Goal: Complete application form: Complete application form

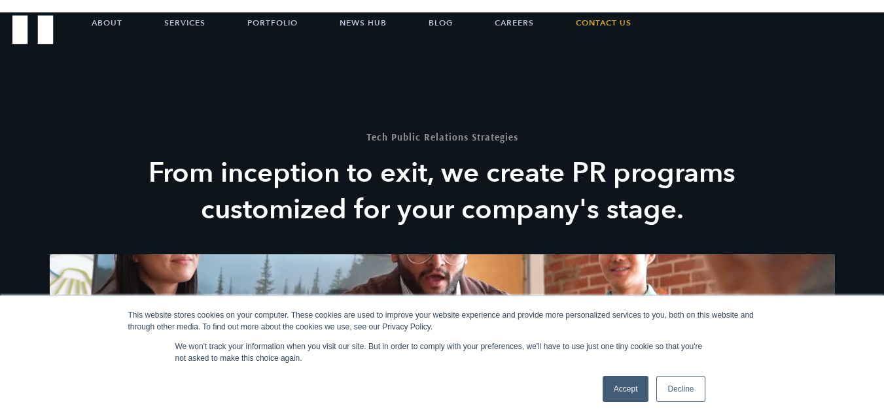
scroll to position [1440, 0]
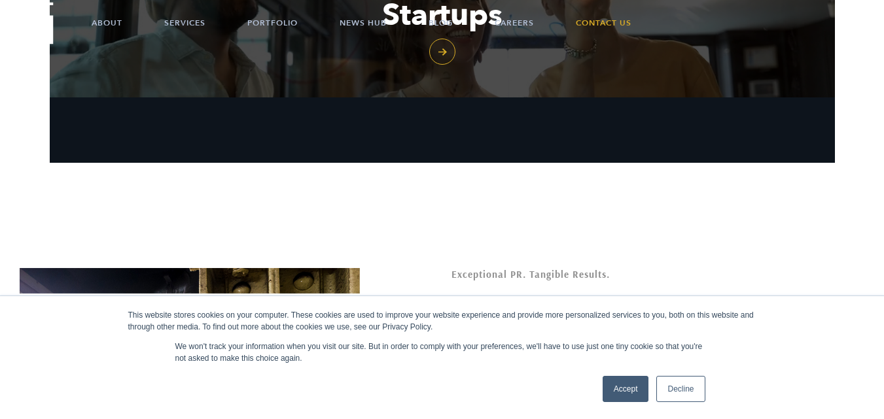
click at [620, 394] on link "Accept" at bounding box center [626, 389] width 46 height 26
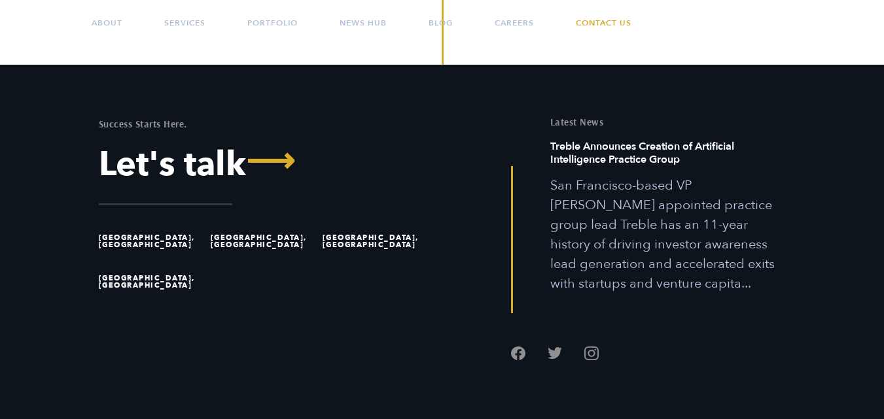
scroll to position [706, 0]
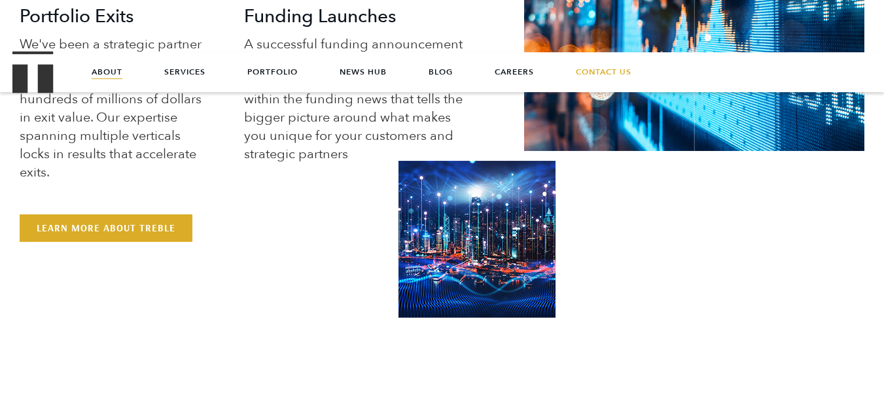
click at [113, 72] on link "About" at bounding box center [107, 71] width 31 height 39
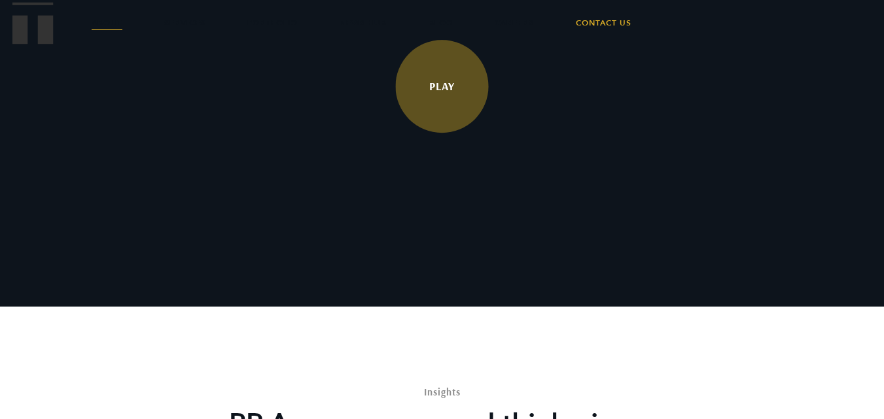
scroll to position [2486, 0]
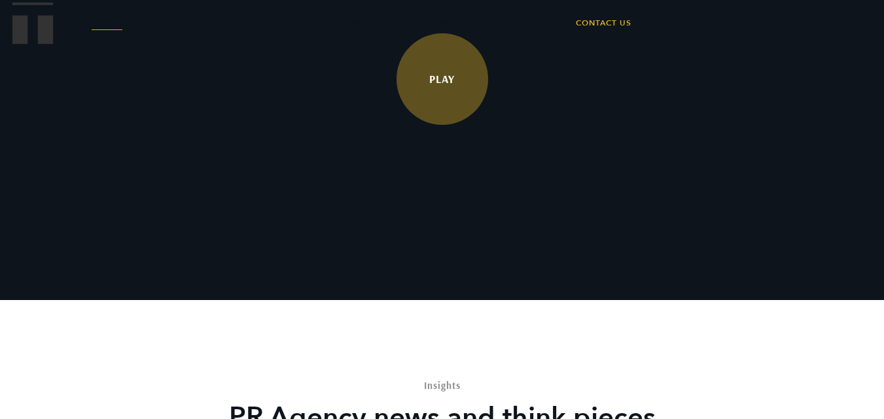
drag, startPoint x: 534, startPoint y: 88, endPoint x: 477, endPoint y: 108, distance: 60.4
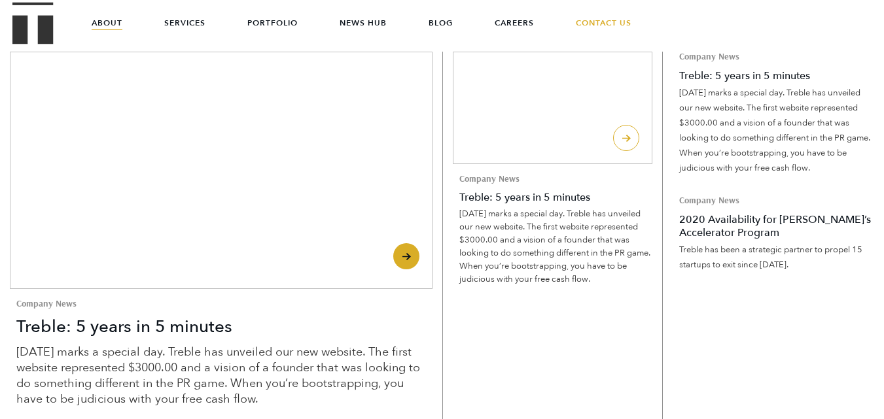
scroll to position [3010, 0]
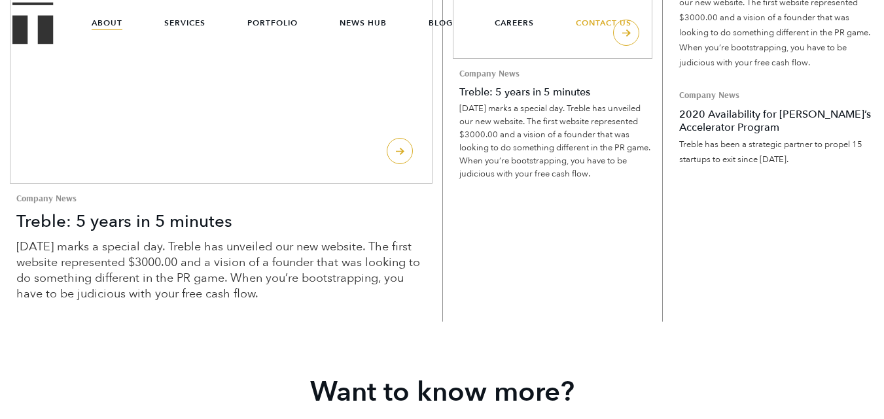
scroll to position [3248, 0]
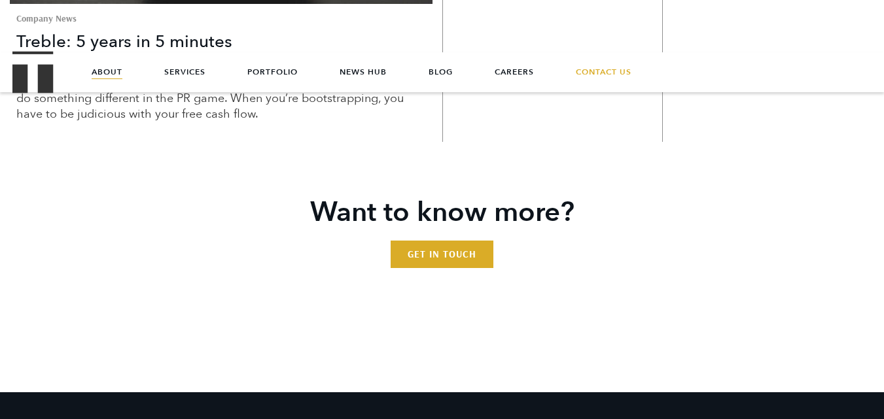
scroll to position [3645, 0]
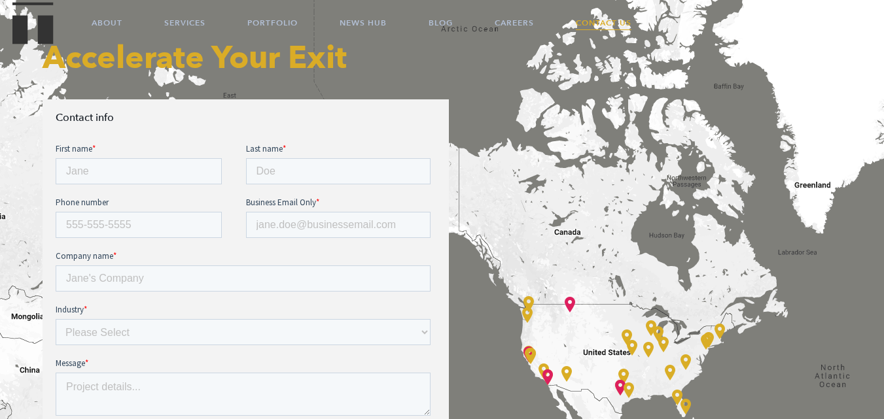
scroll to position [467, 0]
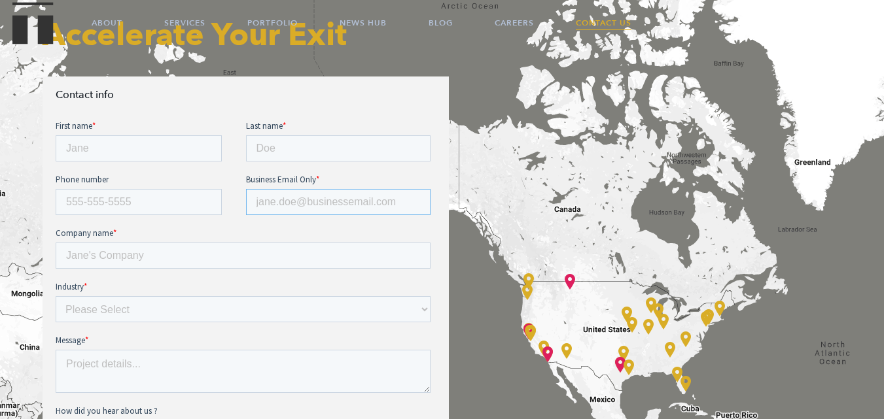
click at [281, 212] on input "Business Email Only *" at bounding box center [338, 202] width 185 height 26
type input "Martina@rank-able.com"
click at [135, 186] on div "Phone number" at bounding box center [151, 194] width 190 height 42
click at [130, 200] on input "Phone number" at bounding box center [139, 202] width 166 height 26
type input "7413769703"
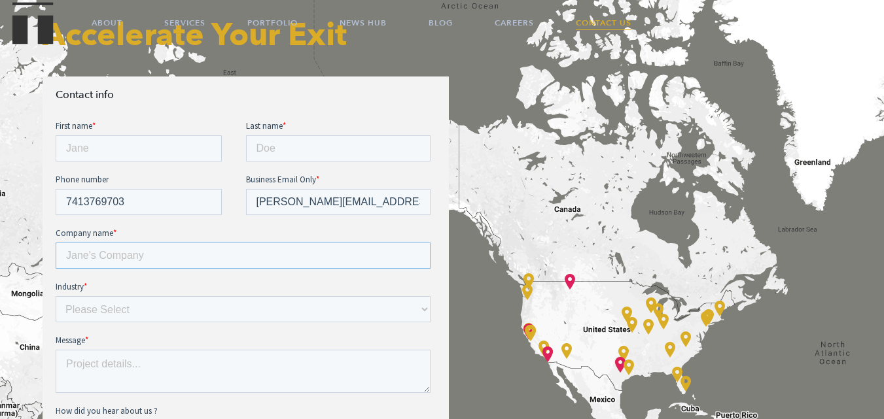
click at [158, 259] on input "Company name *" at bounding box center [243, 256] width 375 height 26
type input "rank-able.com"
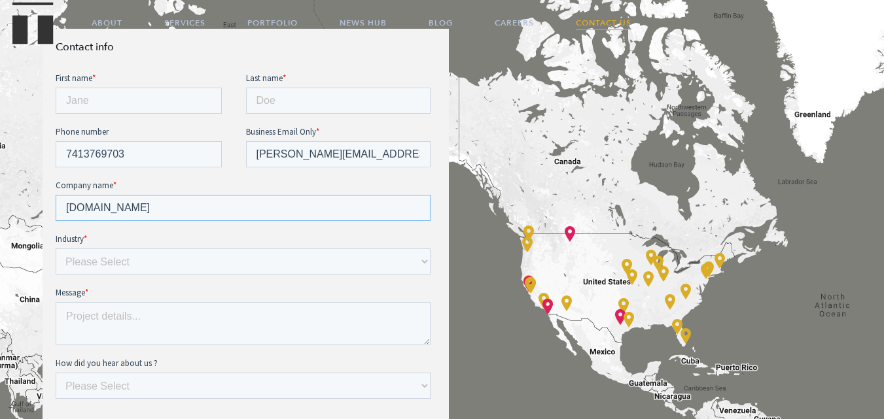
scroll to position [533, 0]
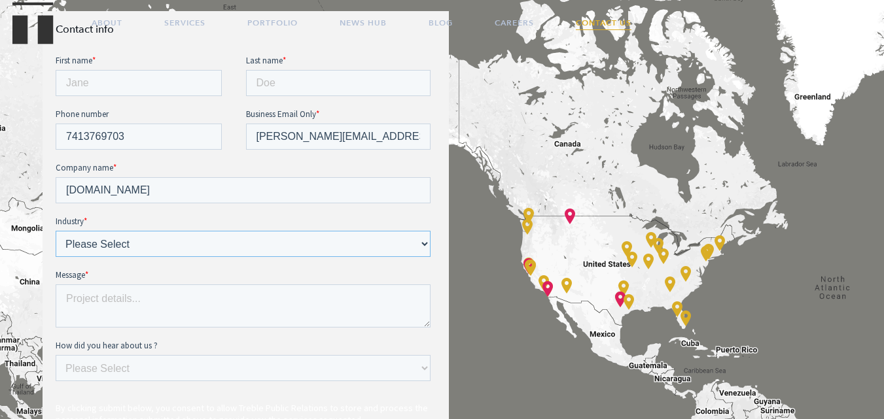
click at [174, 234] on select "Please Select E-commerce AI API Big Data Bio Tech (including Life Sciences) Blo…" at bounding box center [243, 244] width 375 height 26
click at [168, 245] on select "Please Select E-commerce AI API Big Data Bio Tech (including Life Sciences) Blo…" at bounding box center [243, 244] width 375 height 26
select select "Health Tech"
click at [56, 231] on select "Please Select E-commerce AI API Big Data Bio Tech (including Life Sciences) Blo…" at bounding box center [243, 244] width 375 height 26
click at [187, 316] on textarea "Message *" at bounding box center [243, 306] width 375 height 43
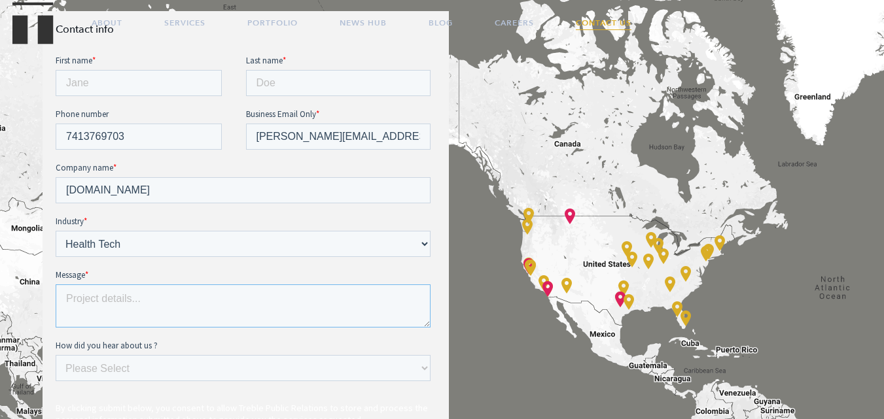
paste textarea "Hi I am giving opportunities for guest posting and link insertion on our 5K+ Si…"
type textarea "Hi I am giving opportunities for guest posting and link insertion on our 5K+ Si…"
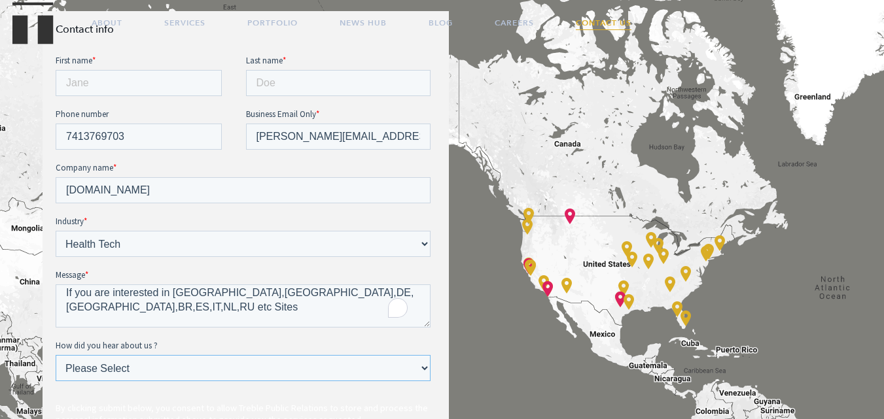
click at [158, 368] on select "Please Select Ad online Social media Video Another website Word of mouth Job li…" at bounding box center [243, 368] width 375 height 26
select select "Another website"
click at [56, 355] on select "Please Select Ad online Social media Video Another website Word of mouth Job li…" at bounding box center [243, 368] width 375 height 26
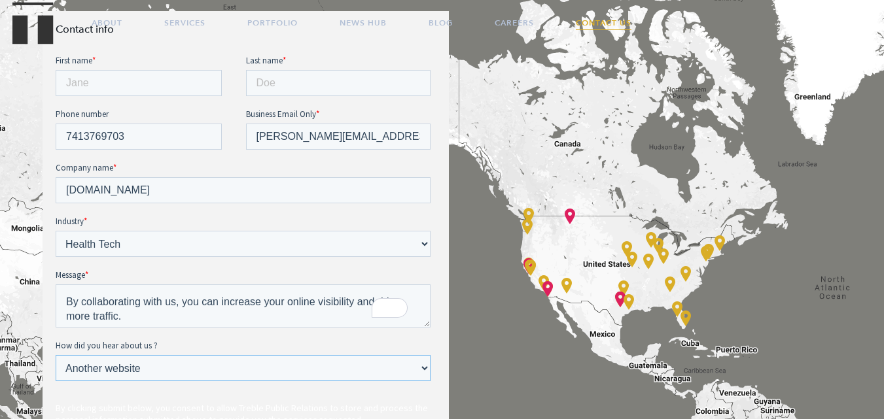
scroll to position [70, 0]
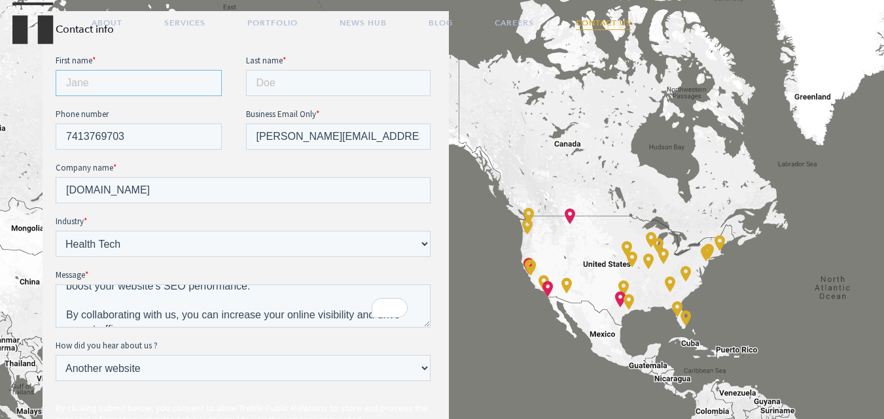
click at [129, 86] on input "First name *" at bounding box center [139, 83] width 166 height 26
type input "Martina"
click at [310, 69] on div "Last name *" at bounding box center [341, 75] width 190 height 42
click at [306, 86] on input "Last name *" at bounding box center [338, 83] width 185 height 26
type input "Ness"
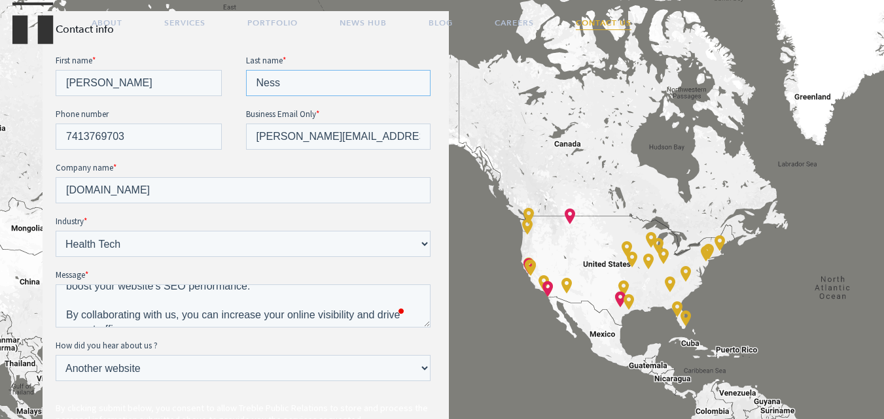
scroll to position [794, 0]
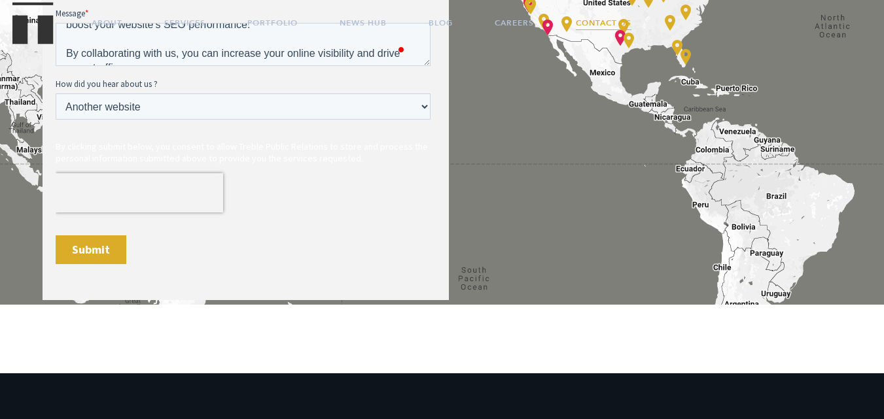
click at [102, 249] on input "Submit" at bounding box center [91, 250] width 71 height 29
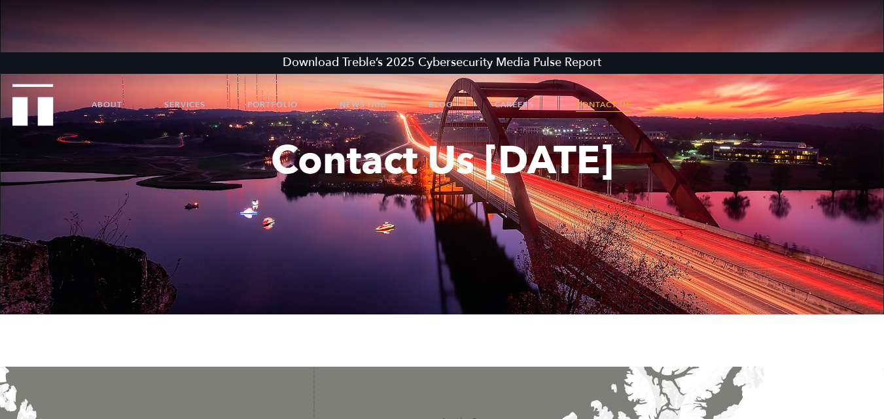
scroll to position [0, 0]
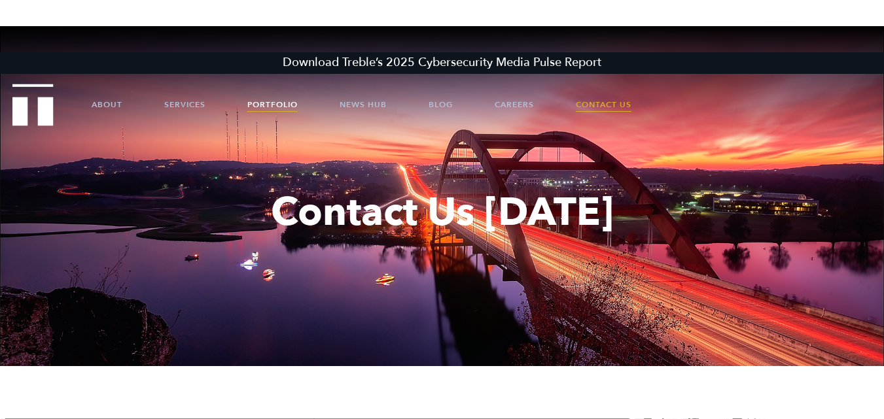
click at [282, 102] on link "Portfolio" at bounding box center [272, 104] width 50 height 39
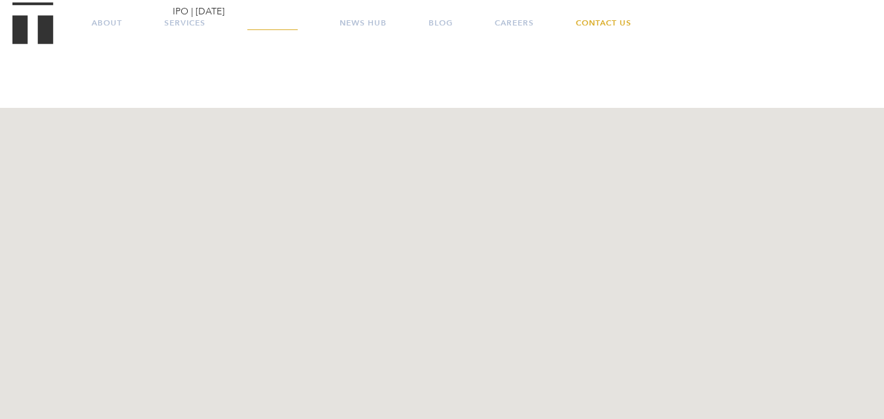
scroll to position [3071, 0]
